Goal: Task Accomplishment & Management: Manage account settings

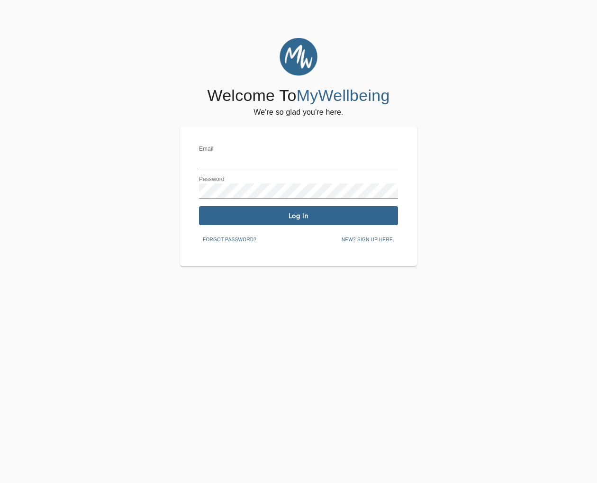
type input "[EMAIL_ADDRESS][DOMAIN_NAME]"
click at [324, 218] on span "Log In" at bounding box center [298, 215] width 191 height 9
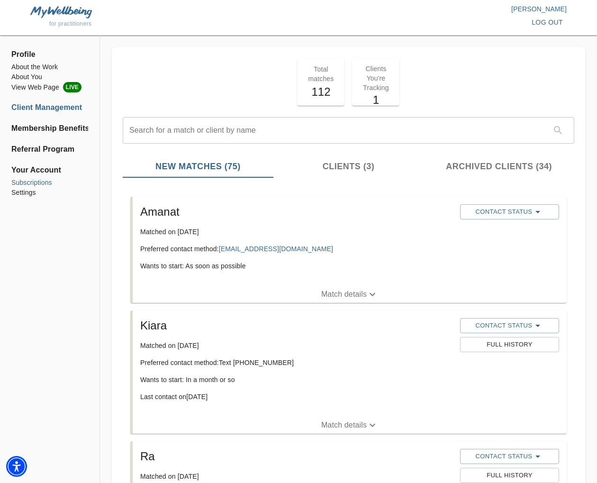
click at [40, 180] on li "Subscriptions" at bounding box center [49, 183] width 77 height 10
click at [373, 294] on icon "button" at bounding box center [372, 294] width 6 height 3
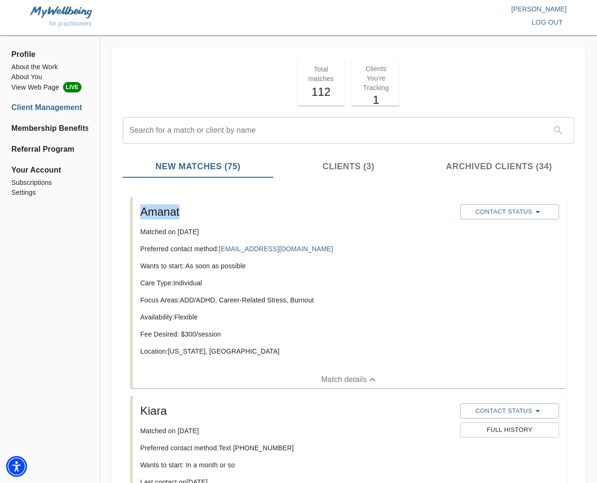
drag, startPoint x: 182, startPoint y: 211, endPoint x: 130, endPoint y: 213, distance: 52.6
click at [126, 213] on li "Amanat Matched on [DATE] Preferred contact method: [EMAIL_ADDRESS][DOMAIN_NAME]…" at bounding box center [348, 292] width 451 height 199
copy h5 "Amanat"
copy link "[EMAIL_ADDRESS][DOMAIN_NAME]"
drag, startPoint x: 257, startPoint y: 317, endPoint x: 236, endPoint y: 340, distance: 31.2
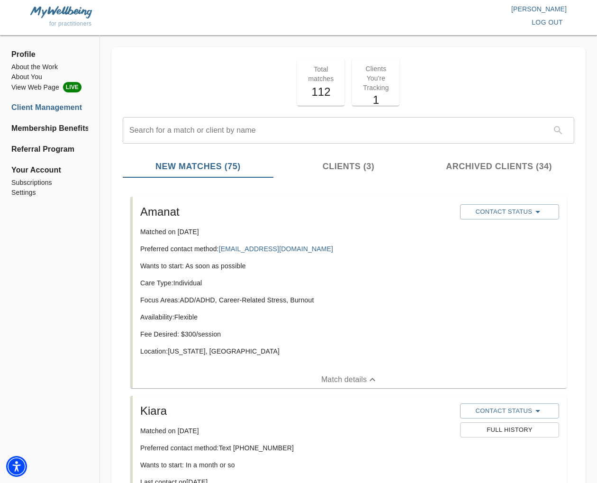
click at [257, 318] on p "Availability: Flexible" at bounding box center [296, 316] width 312 height 9
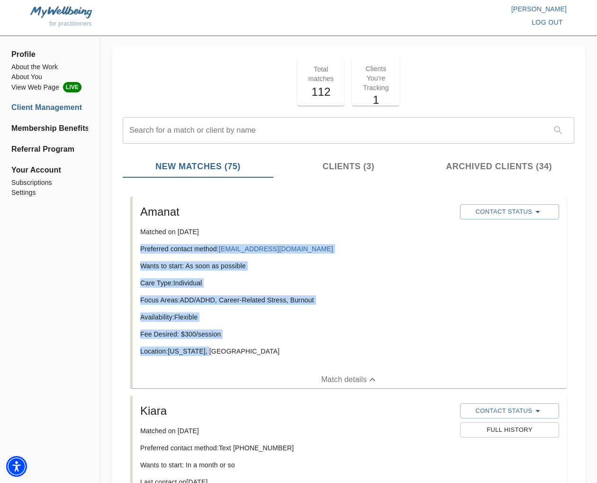
drag, startPoint x: 224, startPoint y: 351, endPoint x: 156, endPoint y: 248, distance: 123.1
click at [134, 249] on div "Amanat Matched on [DATE] Preferred contact method: [EMAIL_ADDRESS][DOMAIN_NAME]…" at bounding box center [350, 284] width 434 height 174
copy div "Preferred contact method: [EMAIL_ADDRESS][DOMAIN_NAME] Wants to start: As soon …"
click at [395, 250] on p "Preferred contact method: [EMAIL_ADDRESS][DOMAIN_NAME]" at bounding box center [296, 248] width 312 height 9
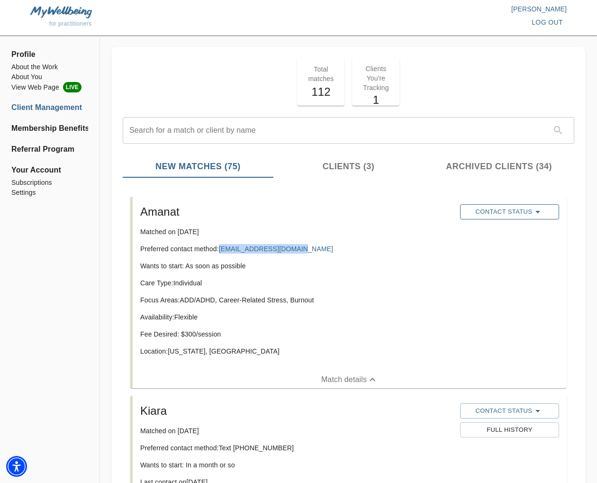
click at [499, 216] on span "Contact Status" at bounding box center [510, 211] width 90 height 11
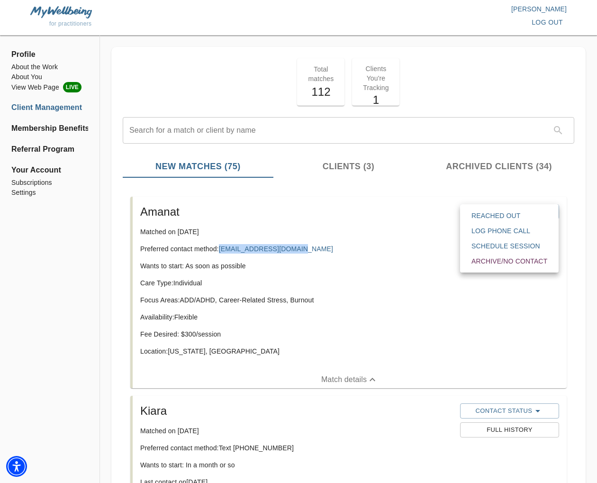
click at [499, 216] on span "Reached Out" at bounding box center [509, 215] width 76 height 9
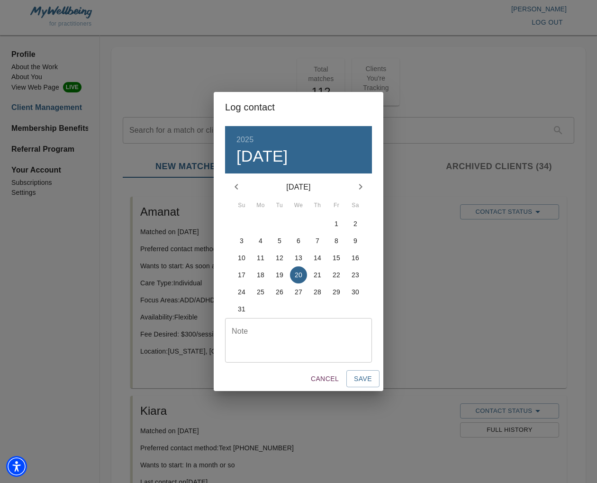
click at [297, 323] on div "Note" at bounding box center [298, 340] width 147 height 45
type textarea "initial email response sent"
drag, startPoint x: 358, startPoint y: 375, endPoint x: 379, endPoint y: 379, distance: 21.7
click at [359, 376] on span "Save" at bounding box center [363, 379] width 18 height 12
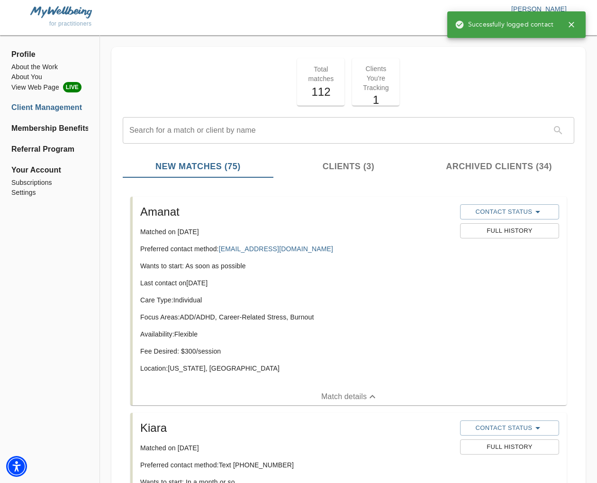
click at [572, 24] on icon "button" at bounding box center [571, 25] width 6 height 6
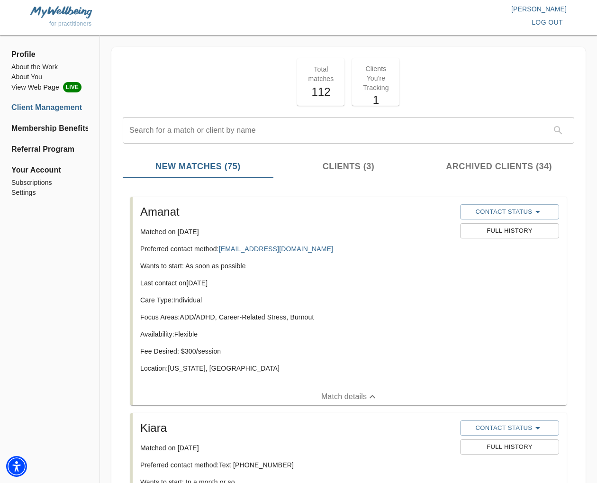
click at [551, 24] on span "log out" at bounding box center [547, 23] width 31 height 12
